Goal: Information Seeking & Learning: Learn about a topic

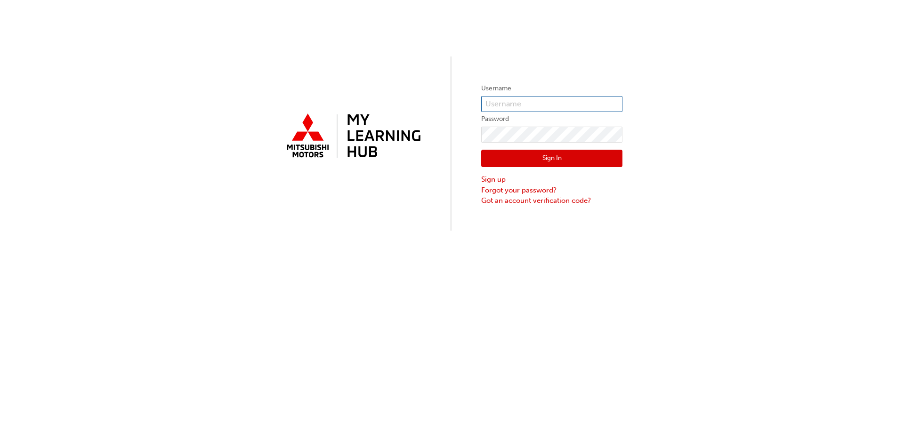
type input "0005476286"
click at [537, 159] on button "Sign In" at bounding box center [551, 159] width 141 height 18
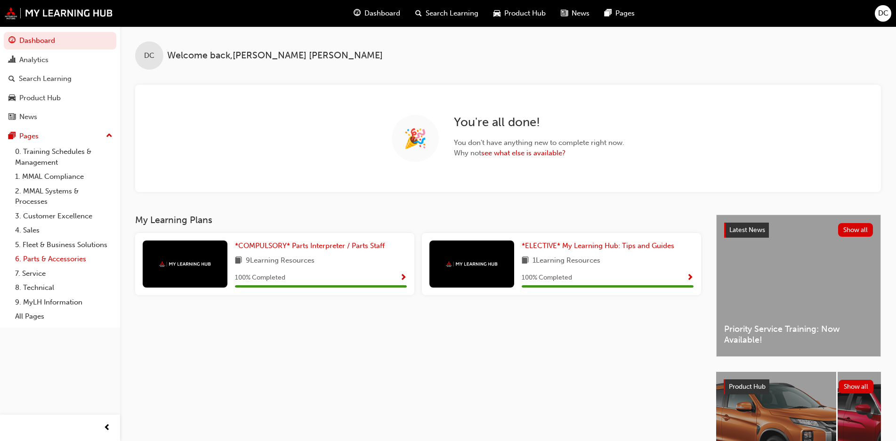
click at [55, 257] on link "6. Parts & Accessories" at bounding box center [63, 259] width 105 height 15
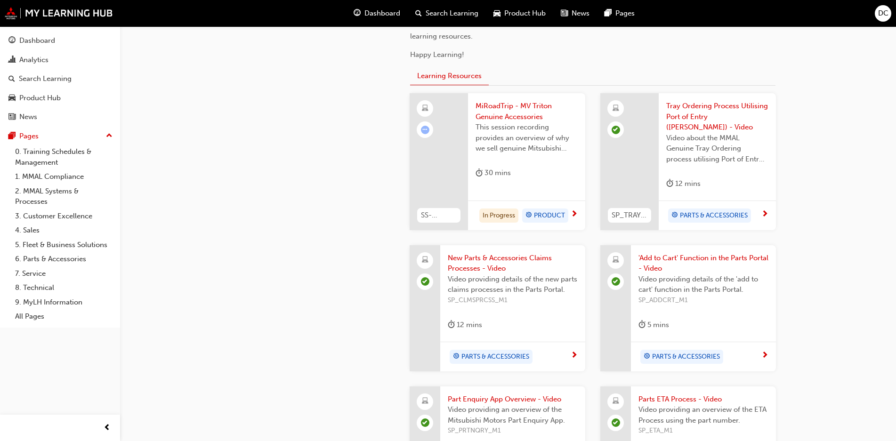
scroll to position [330, 0]
click at [446, 147] on div at bounding box center [439, 160] width 58 height 137
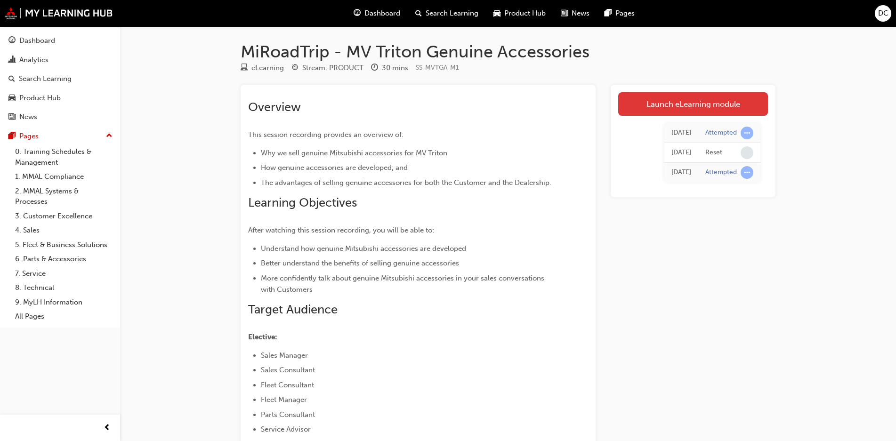
click at [684, 105] on link "Launch eLearning module" at bounding box center [693, 104] width 150 height 24
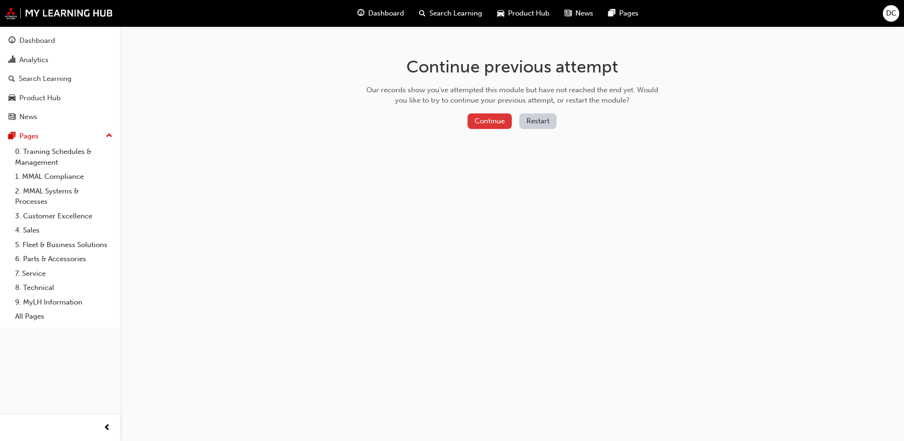
click at [491, 117] on button "Continue" at bounding box center [490, 121] width 44 height 16
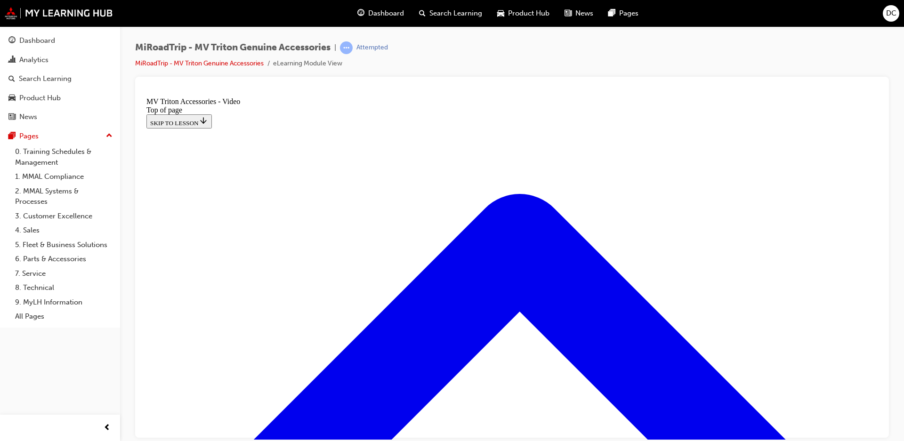
scroll to position [122, 0]
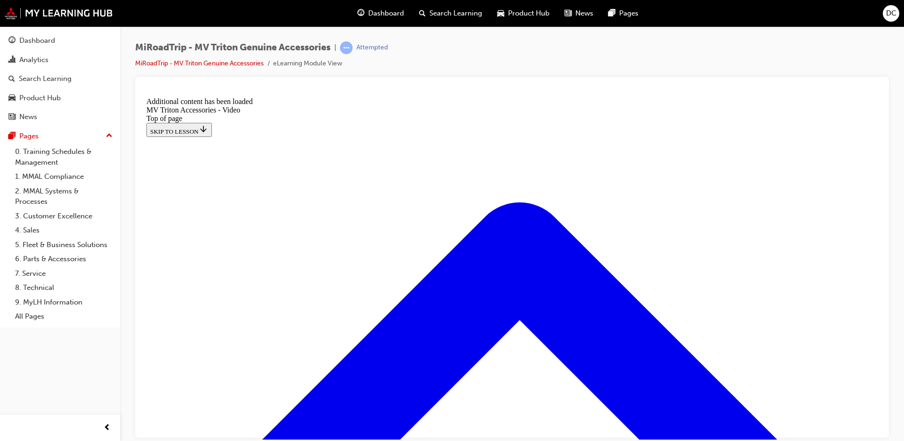
scroll to position [275, 0]
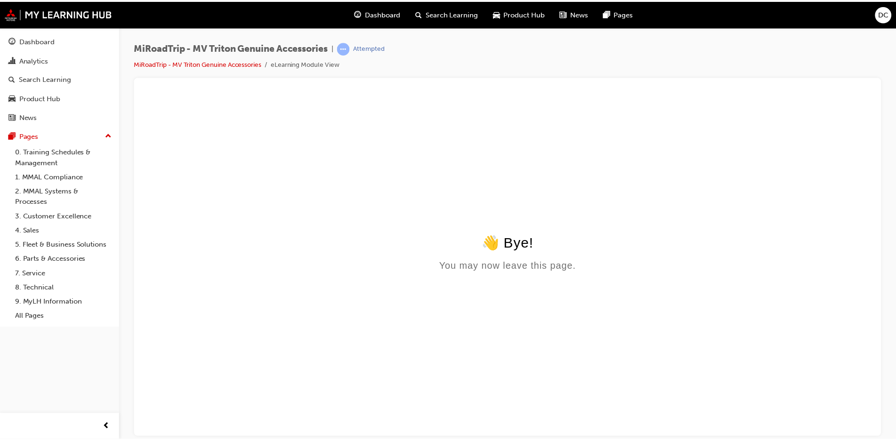
scroll to position [0, 0]
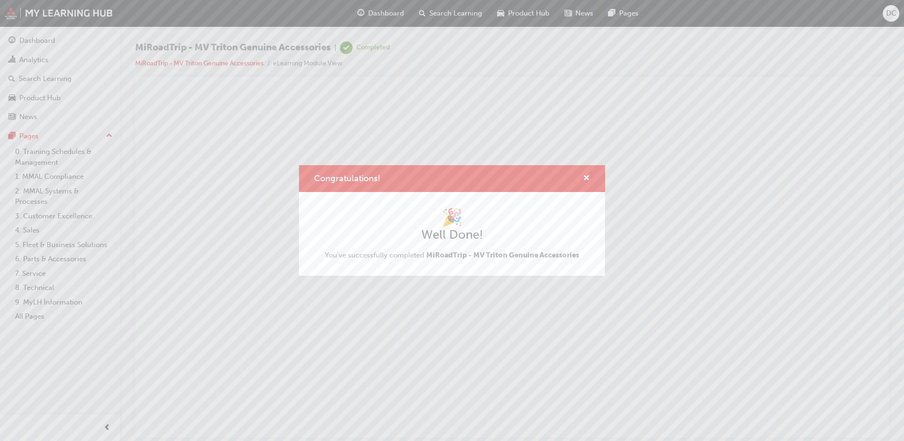
click at [42, 41] on div "Congratulations! 🎉 Well Done! You've successfully completed MiRoadTrip - MV Tri…" at bounding box center [452, 220] width 904 height 441
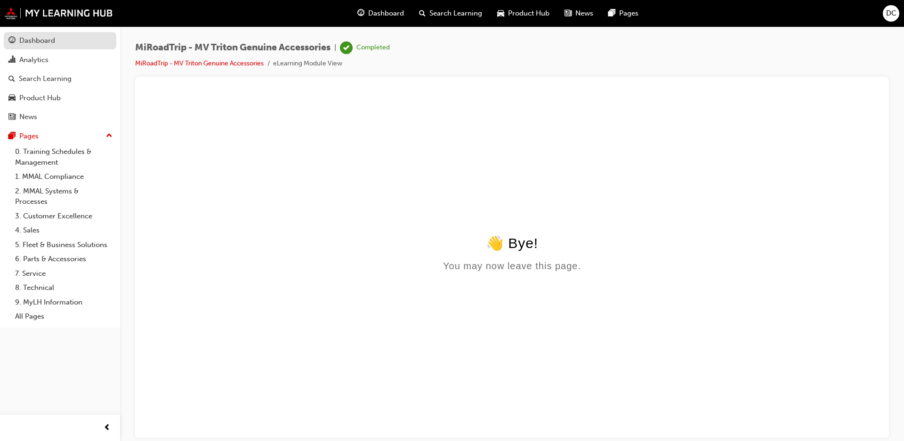
click at [33, 40] on div "Dashboard" at bounding box center [37, 40] width 36 height 11
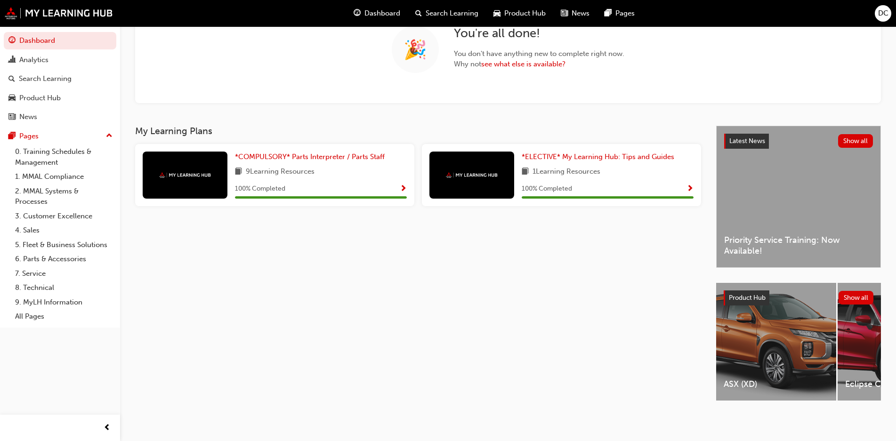
scroll to position [93, 0]
click at [56, 257] on link "6. Parts & Accessories" at bounding box center [63, 259] width 105 height 15
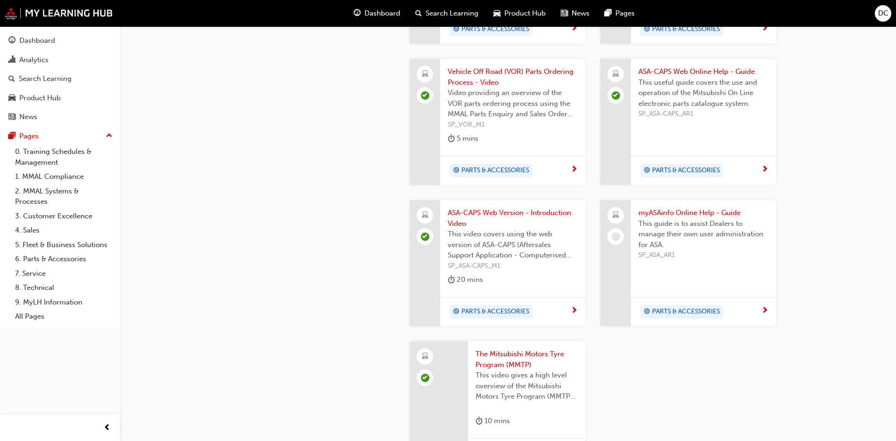
scroll to position [799, 0]
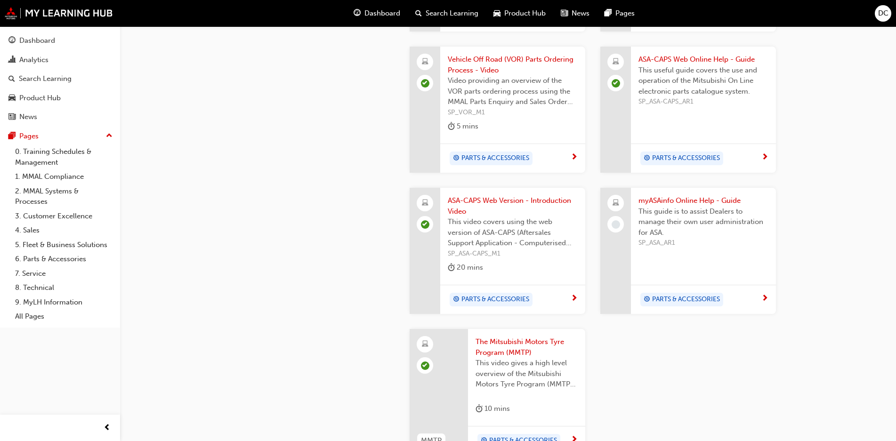
click at [677, 195] on span "myASAinfo Online Help - Guide" at bounding box center [703, 200] width 130 height 11
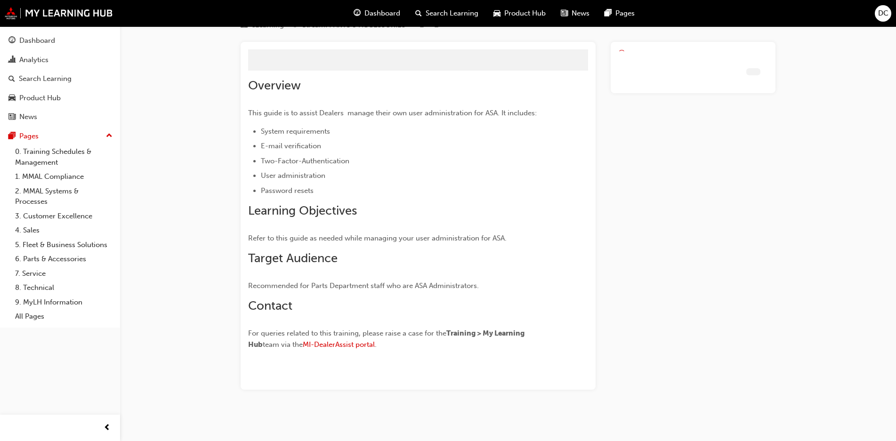
scroll to position [22, 0]
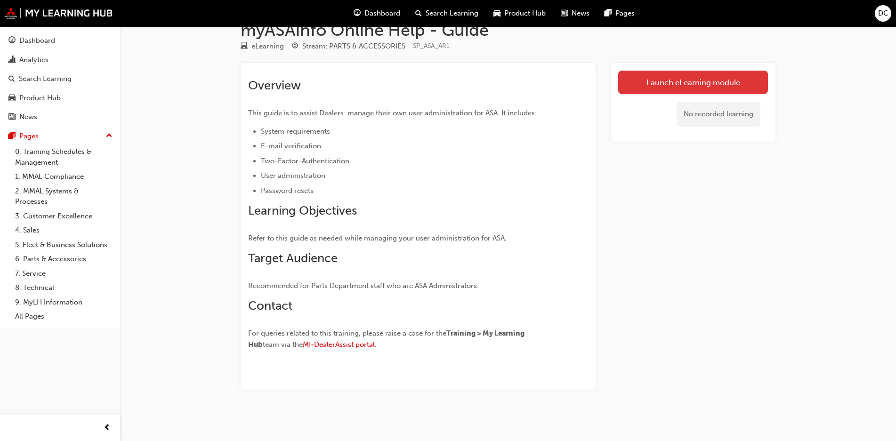
click at [691, 82] on link "Launch eLearning module" at bounding box center [693, 83] width 150 height 24
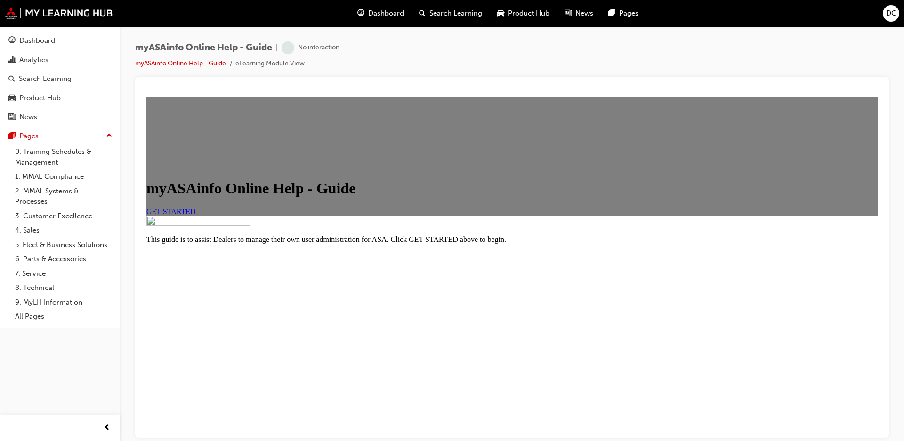
scroll to position [78, 0]
click at [196, 215] on link "GET STARTED" at bounding box center [170, 211] width 49 height 8
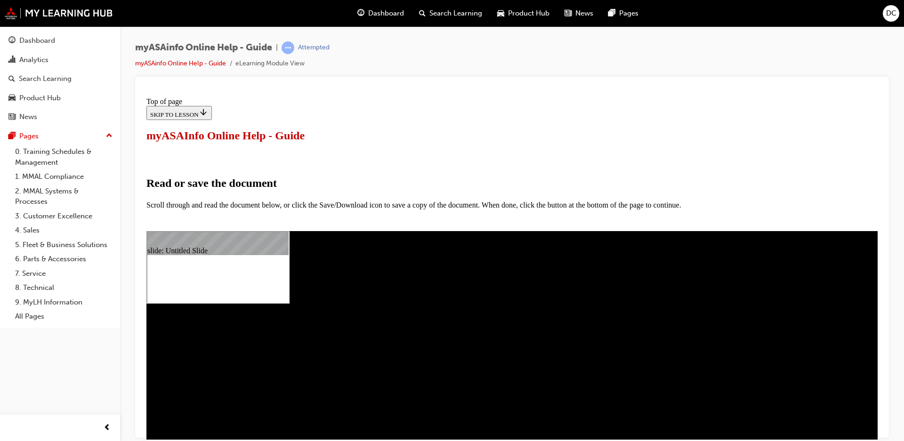
scroll to position [369, 0]
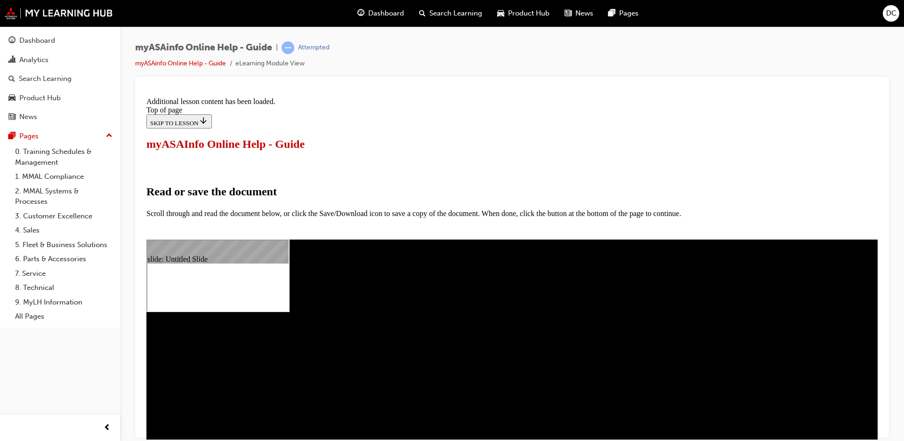
scroll to position [446, 0]
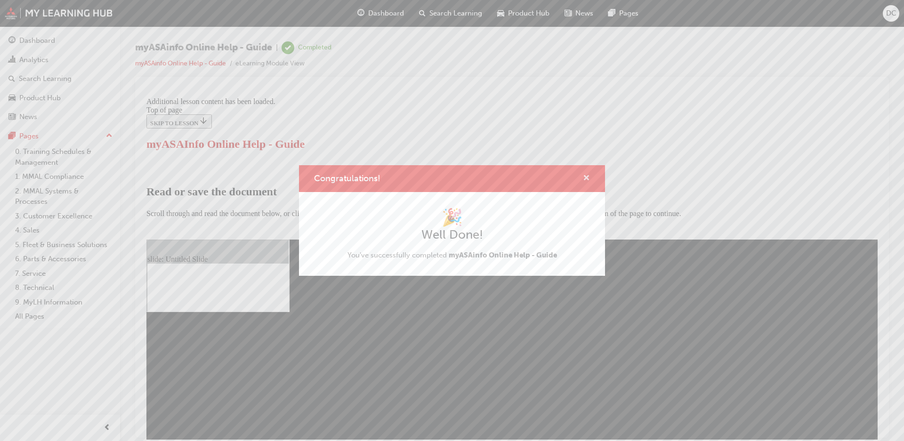
drag, startPoint x: 588, startPoint y: 176, endPoint x: 304, endPoint y: 301, distance: 310.7
click at [588, 176] on span "cross-icon" at bounding box center [586, 179] width 7 height 8
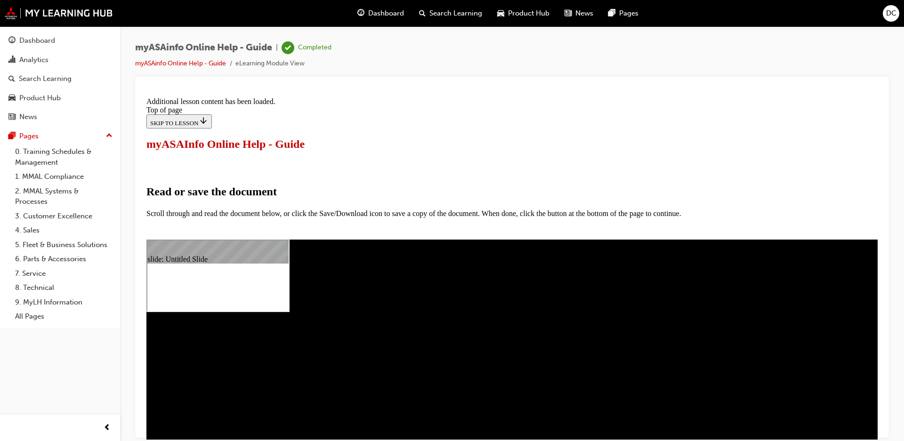
scroll to position [117, 0]
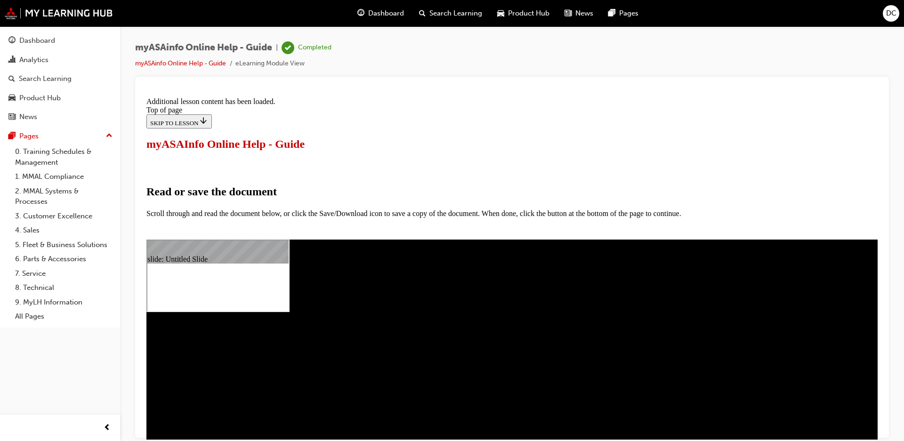
select select "custom"
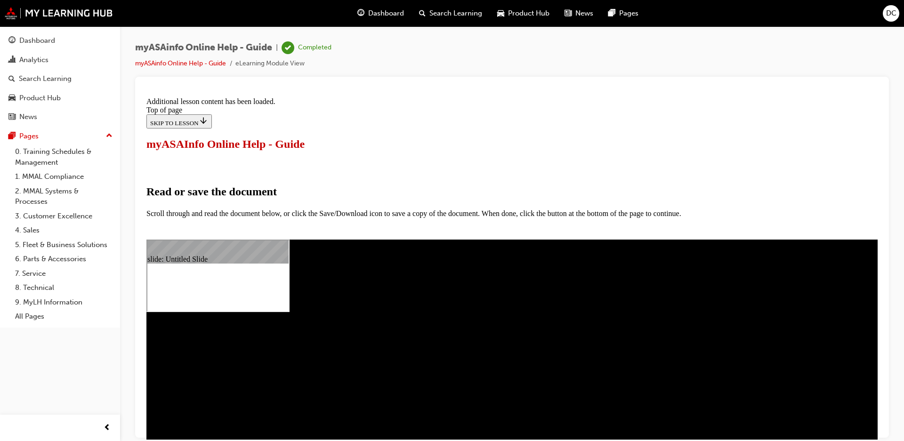
type input "2"
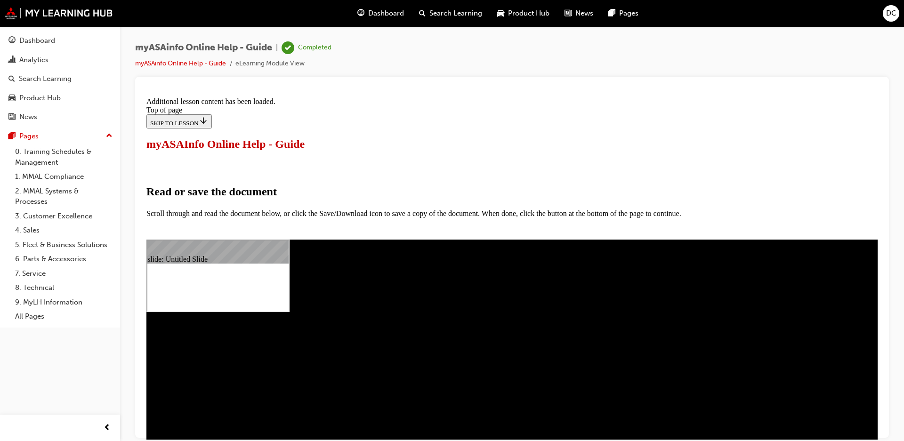
select select "1"
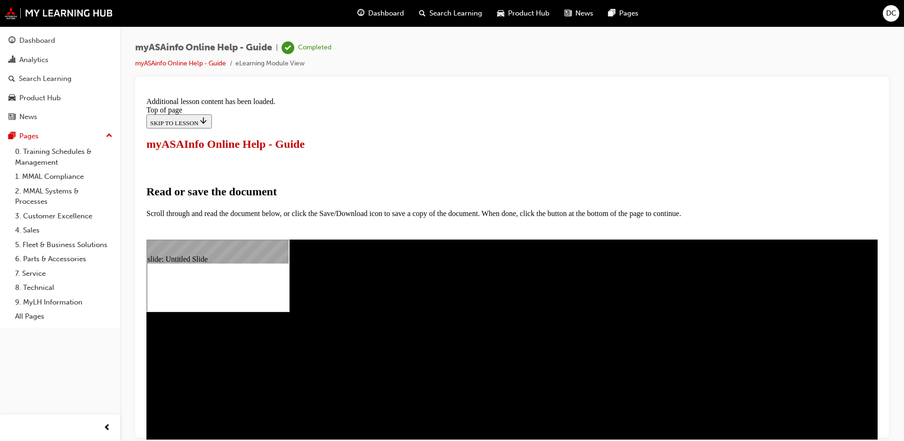
scroll to position [195, 0]
drag, startPoint x: 880, startPoint y: 240, endPoint x: 1025, endPoint y: 366, distance: 192.2
type input "15"
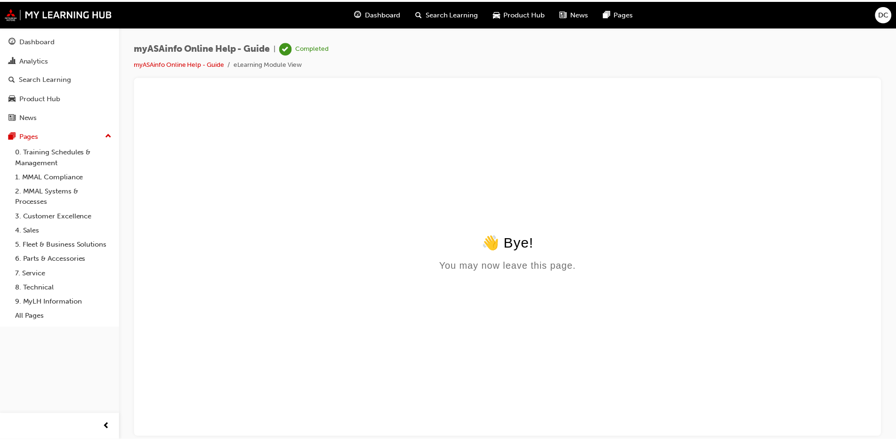
scroll to position [0, 0]
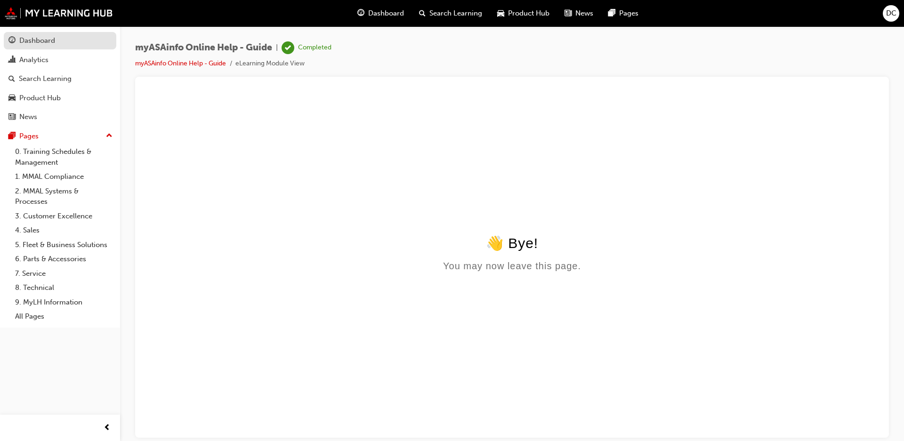
click at [36, 40] on div "Dashboard" at bounding box center [37, 40] width 36 height 11
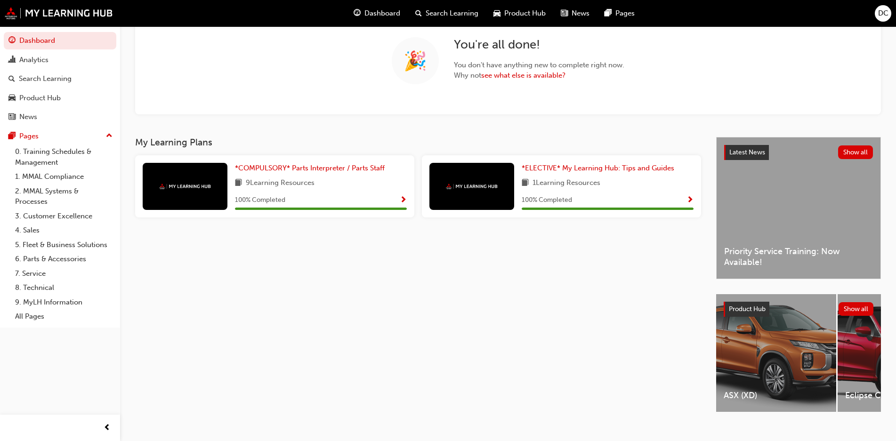
scroll to position [79, 0]
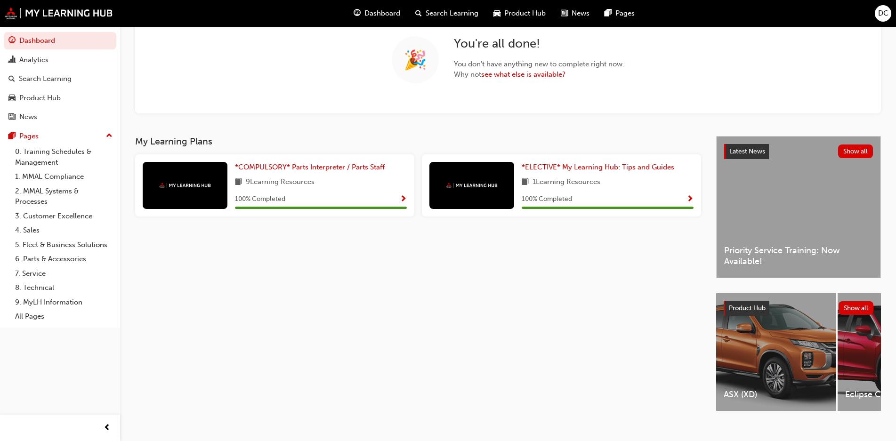
click at [564, 193] on div "*ELECTIVE* My Learning Hub: Tips and Guides 1 Learning Resources 100 % Completed" at bounding box center [608, 185] width 172 height 47
click at [594, 167] on span "*ELECTIVE* My Learning Hub: Tips and Guides" at bounding box center [598, 167] width 153 height 8
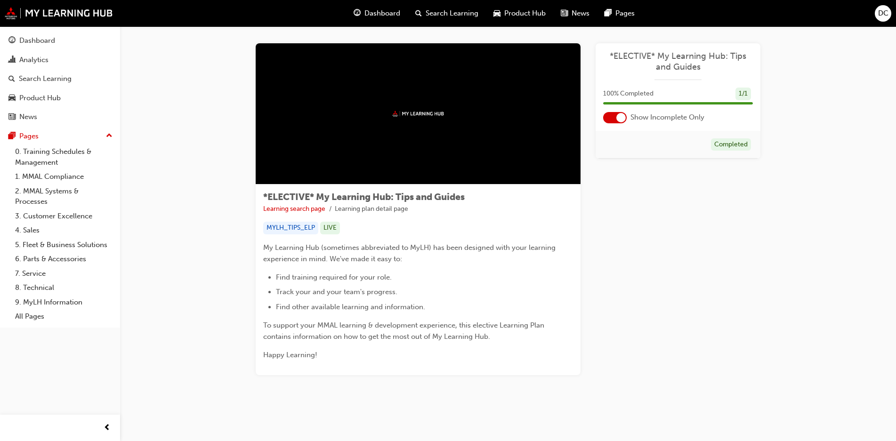
scroll to position [8, 0]
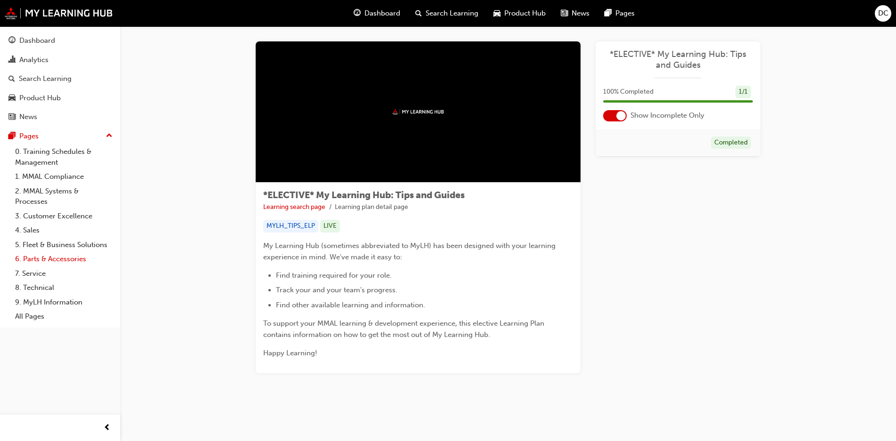
click at [51, 256] on link "6. Parts & Accessories" at bounding box center [63, 259] width 105 height 15
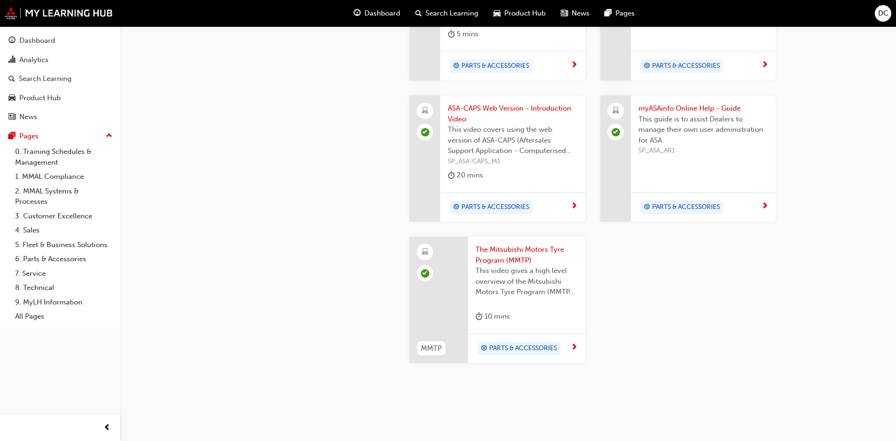
scroll to position [896, 0]
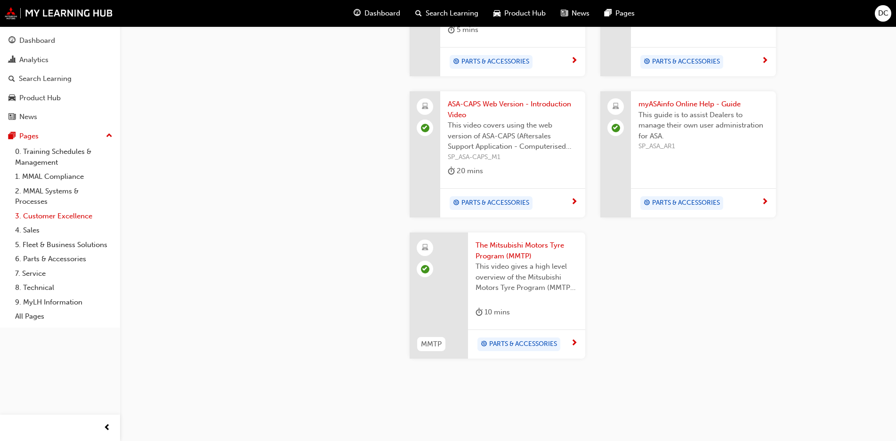
click at [53, 214] on link "3. Customer Excellence" at bounding box center [63, 216] width 105 height 15
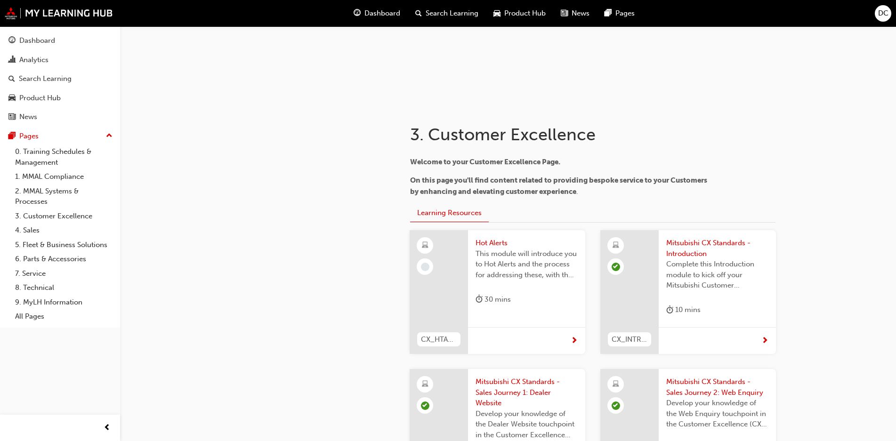
scroll to position [102, 0]
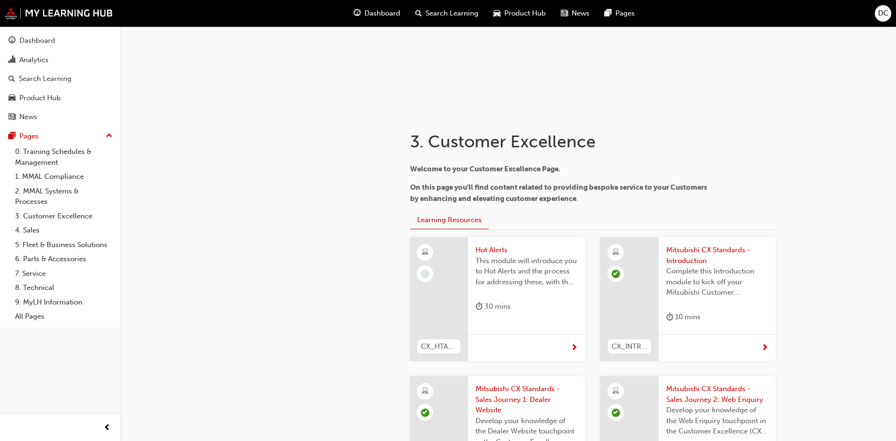
click at [438, 276] on div at bounding box center [439, 299] width 58 height 124
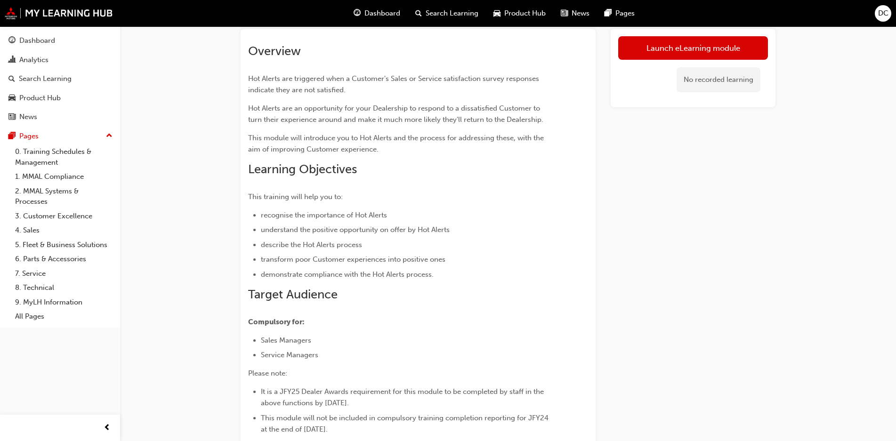
scroll to position [40, 0]
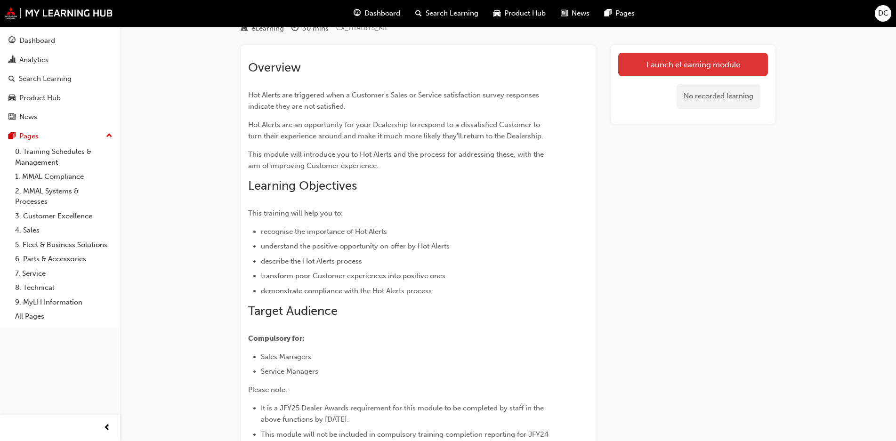
click at [697, 65] on link "Launch eLearning module" at bounding box center [693, 65] width 150 height 24
